Goal: Book appointment/travel/reservation

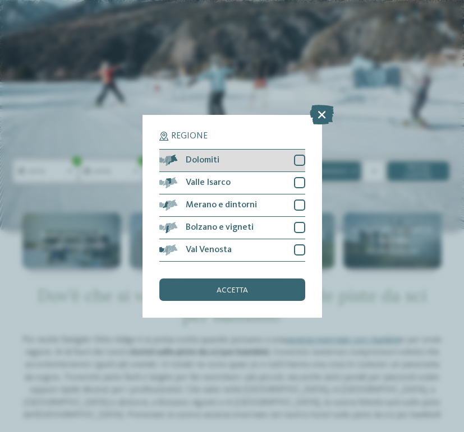
click at [224, 162] on div "Dolomiti" at bounding box center [232, 161] width 146 height 22
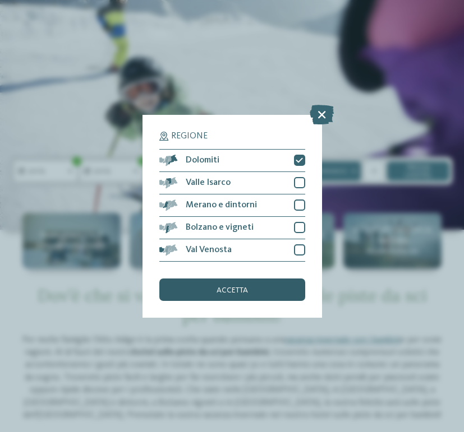
click at [221, 287] on span "accetta" at bounding box center [231, 290] width 31 height 8
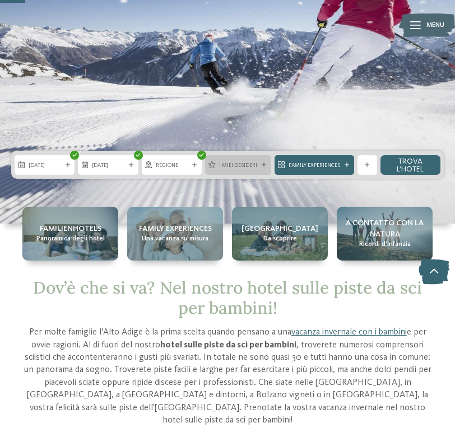
click at [230, 170] on div "I miei desideri" at bounding box center [238, 165] width 66 height 20
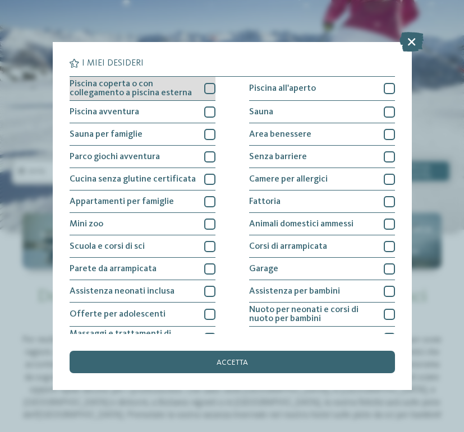
click at [207, 86] on div at bounding box center [209, 88] width 11 height 11
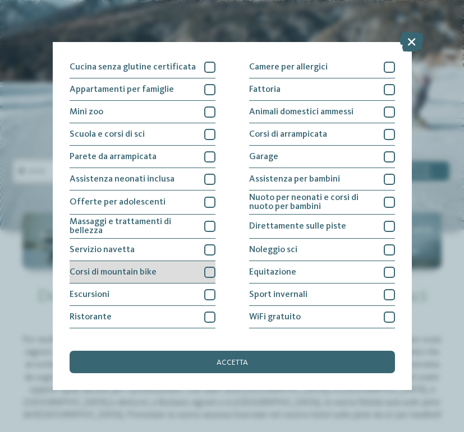
scroll to position [129, 0]
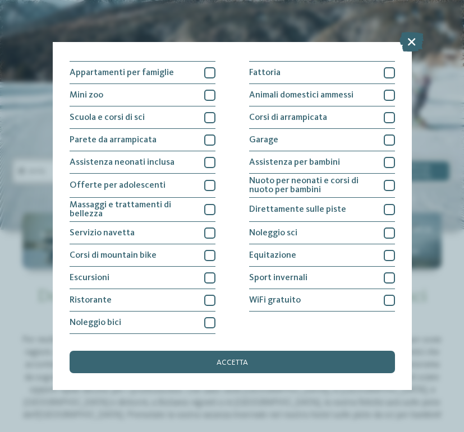
click at [212, 300] on div "Piscina coperta o con collegamento a piscina esterna Piscina all'aperto Piscina…" at bounding box center [232, 140] width 325 height 387
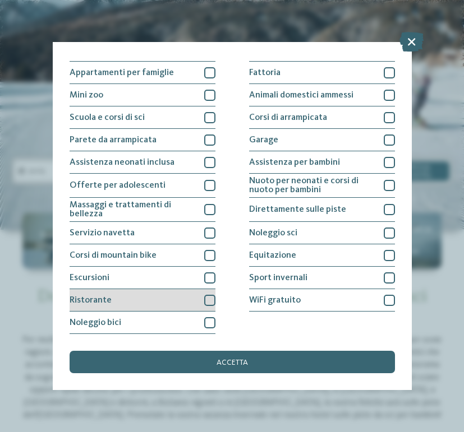
click at [205, 300] on div at bounding box center [209, 300] width 11 height 11
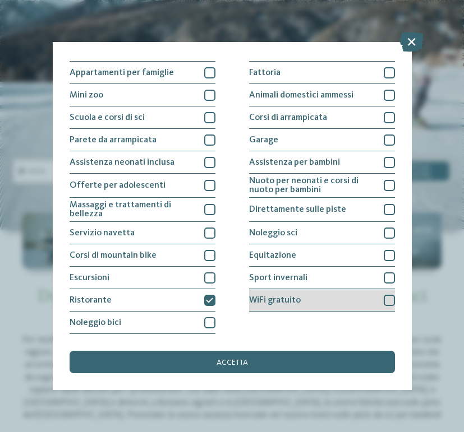
click at [384, 303] on div at bounding box center [388, 300] width 11 height 11
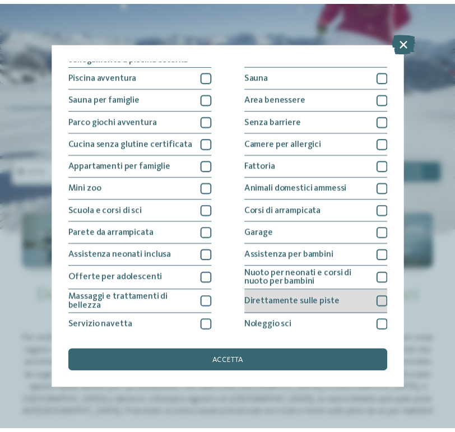
scroll to position [56, 0]
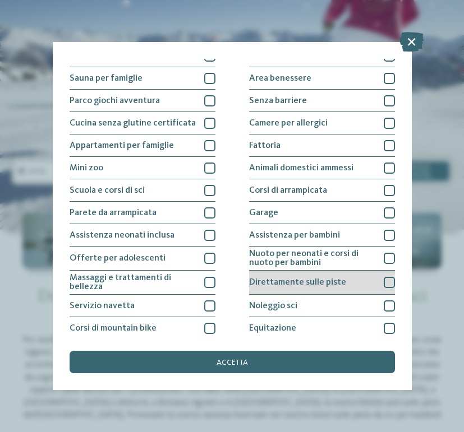
click at [383, 280] on div at bounding box center [388, 282] width 11 height 11
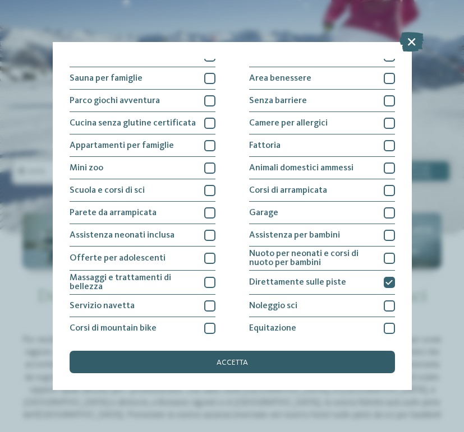
click at [233, 357] on div "accetta" at bounding box center [232, 362] width 325 height 22
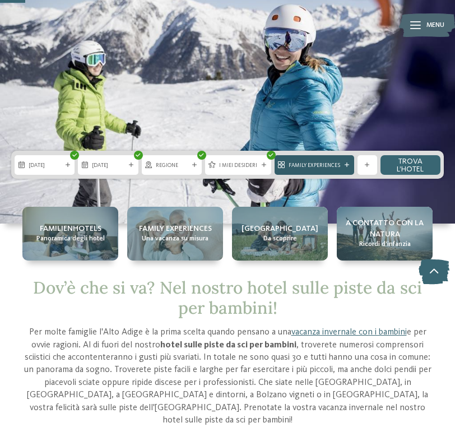
click at [336, 169] on div "Family Experiences" at bounding box center [315, 165] width 80 height 20
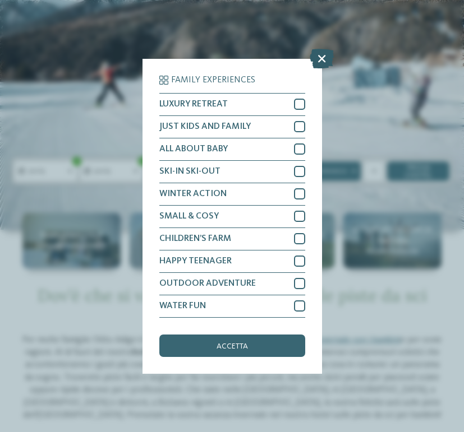
click at [318, 63] on icon at bounding box center [321, 58] width 24 height 20
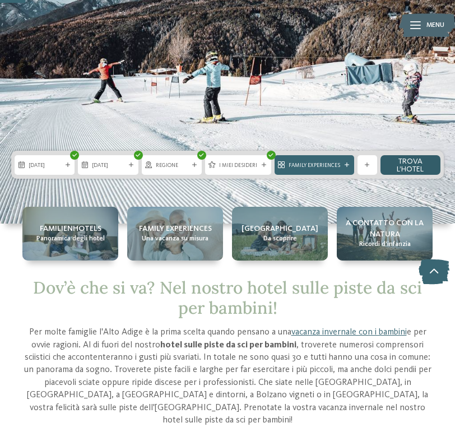
click at [415, 169] on link "trova l’hotel" at bounding box center [411, 165] width 60 height 20
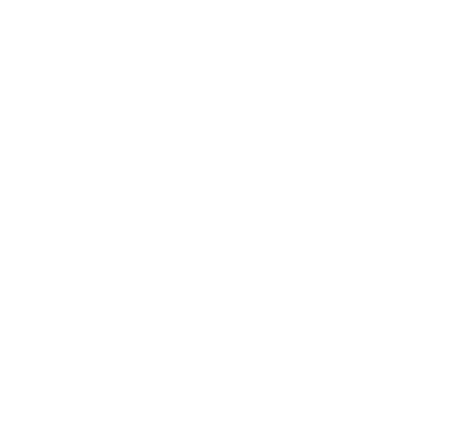
scroll to position [332, 0]
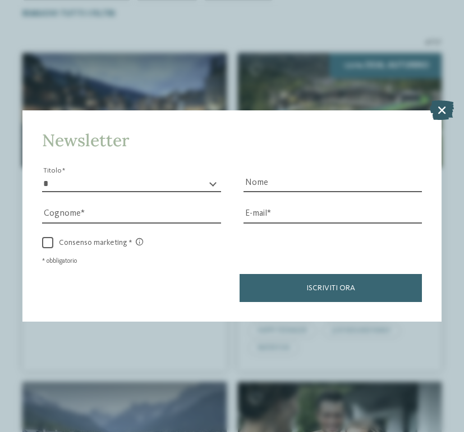
click at [444, 113] on icon at bounding box center [441, 110] width 24 height 20
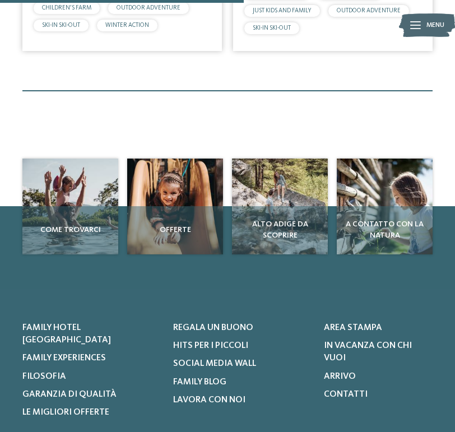
scroll to position [949, 0]
